Goal: Find contact information: Find contact information

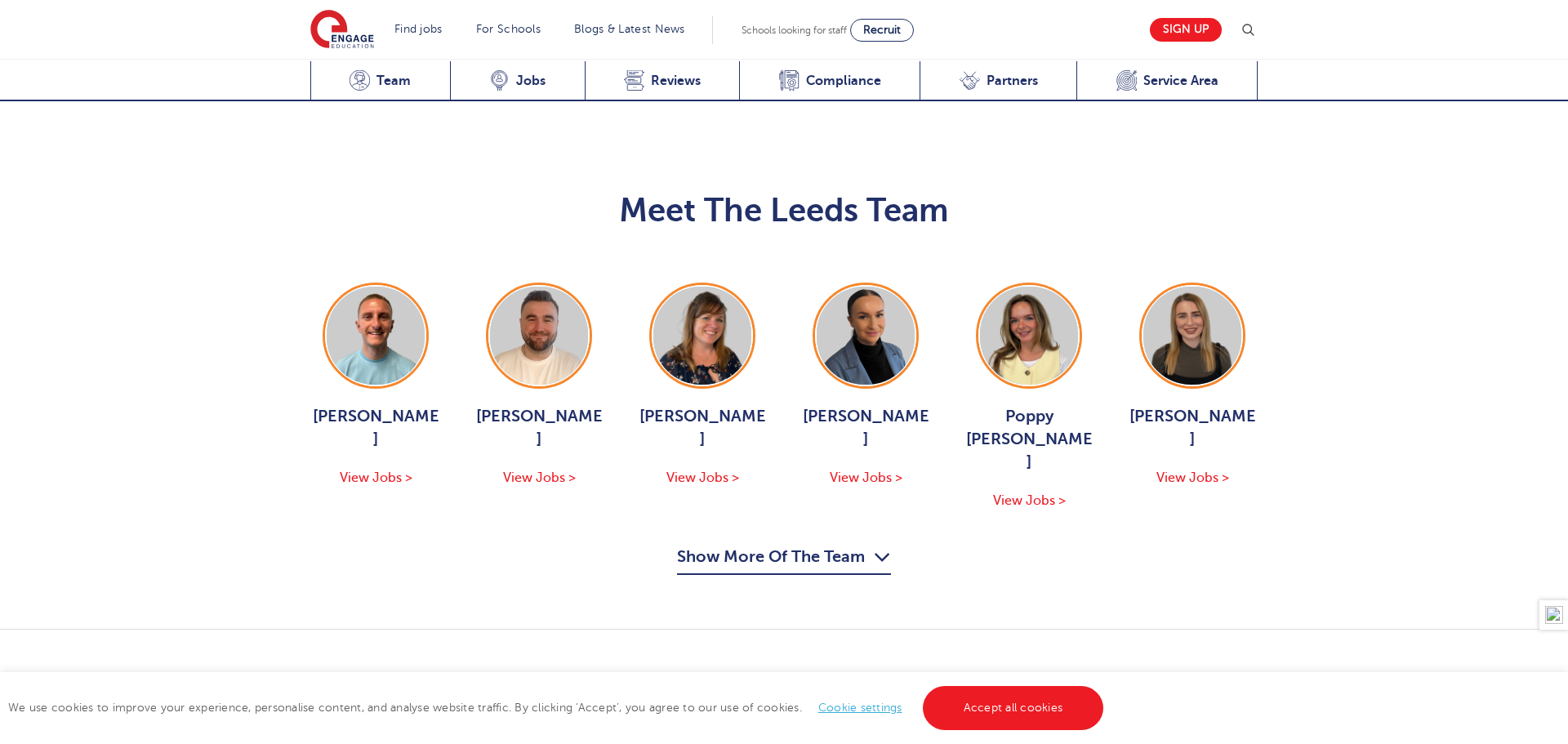
scroll to position [1825, 0]
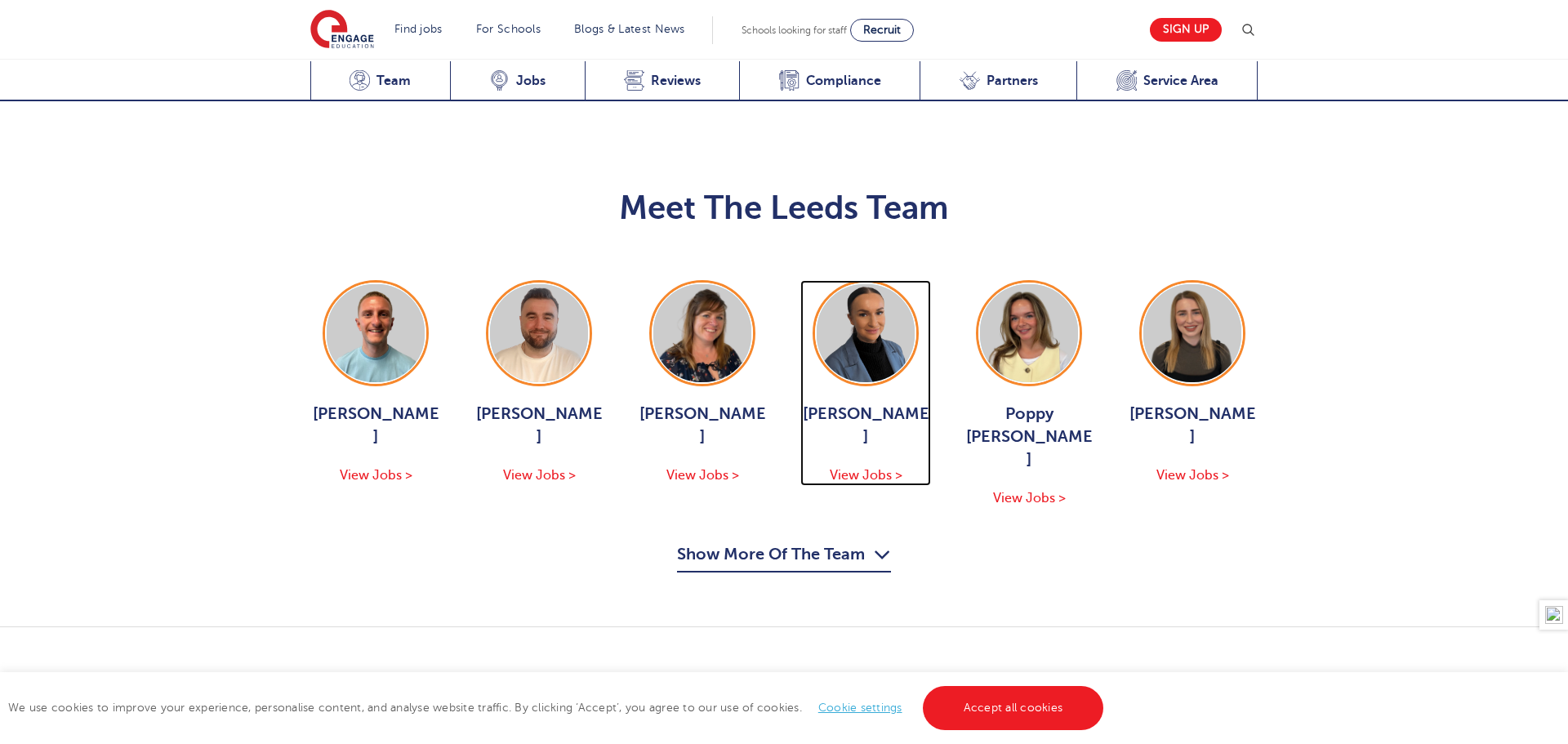
click at [873, 284] on img at bounding box center [865, 332] width 98 height 98
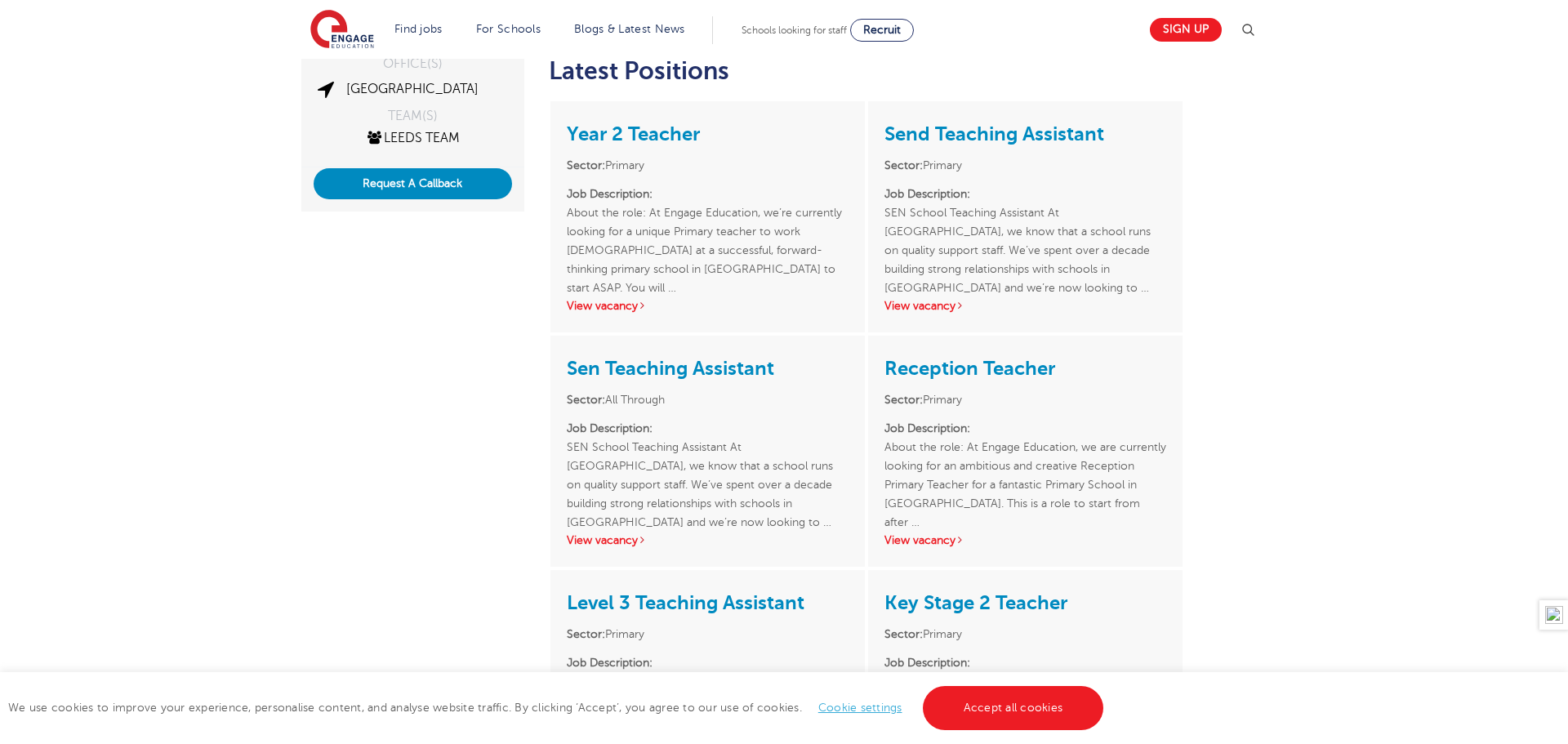
scroll to position [378, 0]
click at [1404, 261] on div "[PERSON_NAME] ACTIVE JOBS 7 OFFICE(S) Leeds TEAM(S) Leeds Team Request A Callba…" at bounding box center [784, 507] width 1568 height 1399
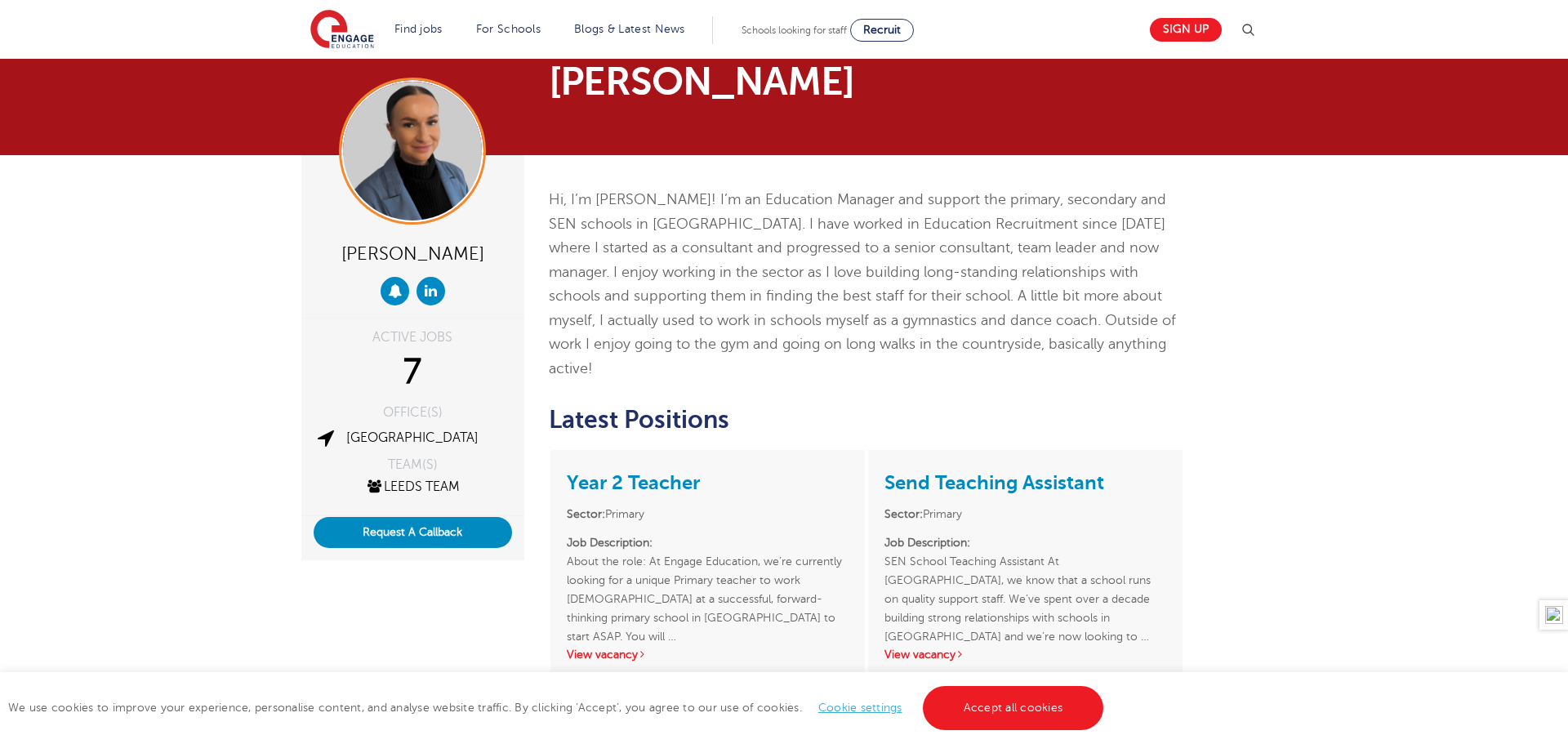
scroll to position [0, 0]
